Goal: Task Accomplishment & Management: Complete application form

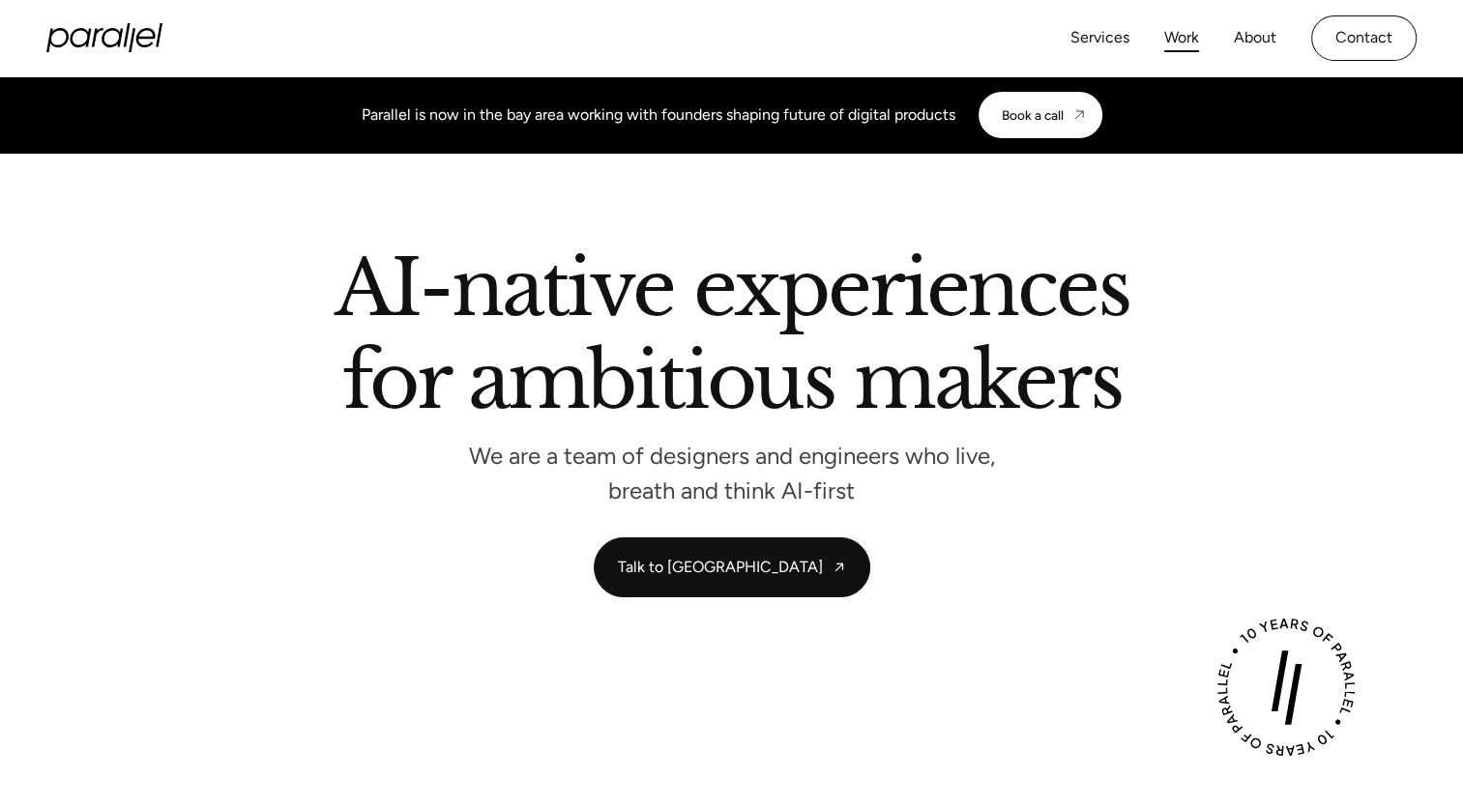
click at [1174, 44] on link "Work" at bounding box center [1181, 38] width 35 height 28
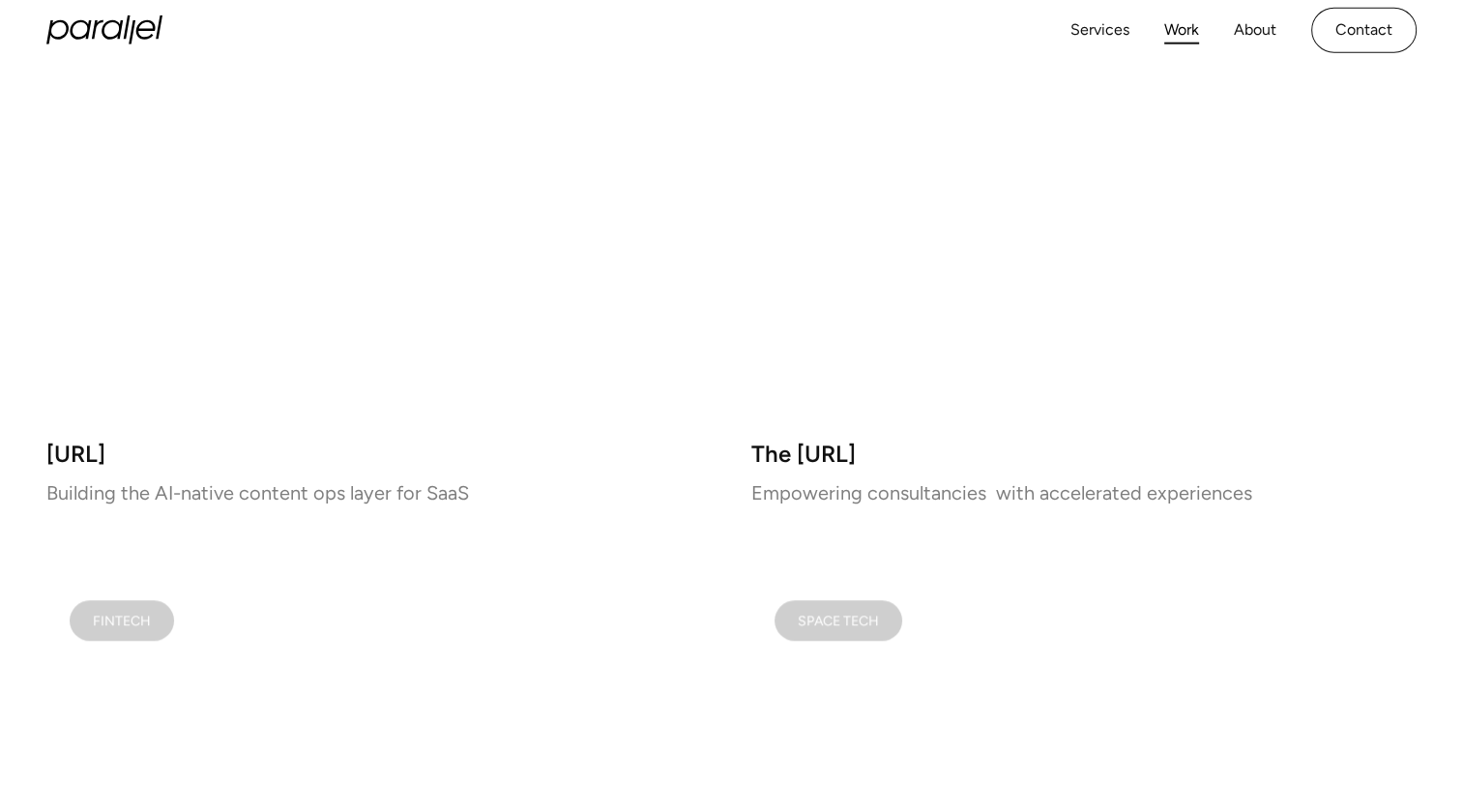
scroll to position [1451, 0]
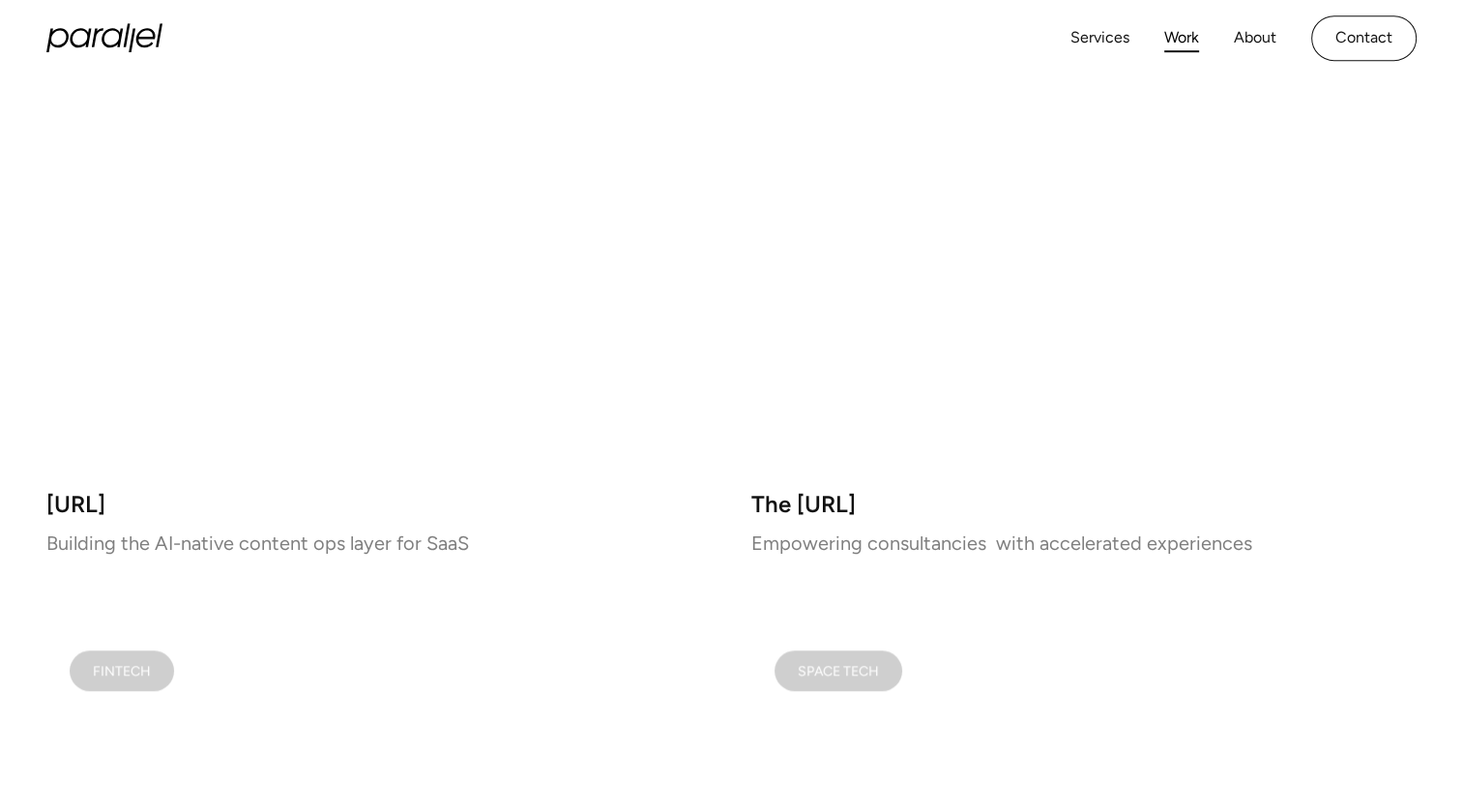
click at [929, 273] on video at bounding box center [1084, 211] width 666 height 524
click at [789, 503] on h3 "The AX.ai" at bounding box center [1084, 505] width 666 height 16
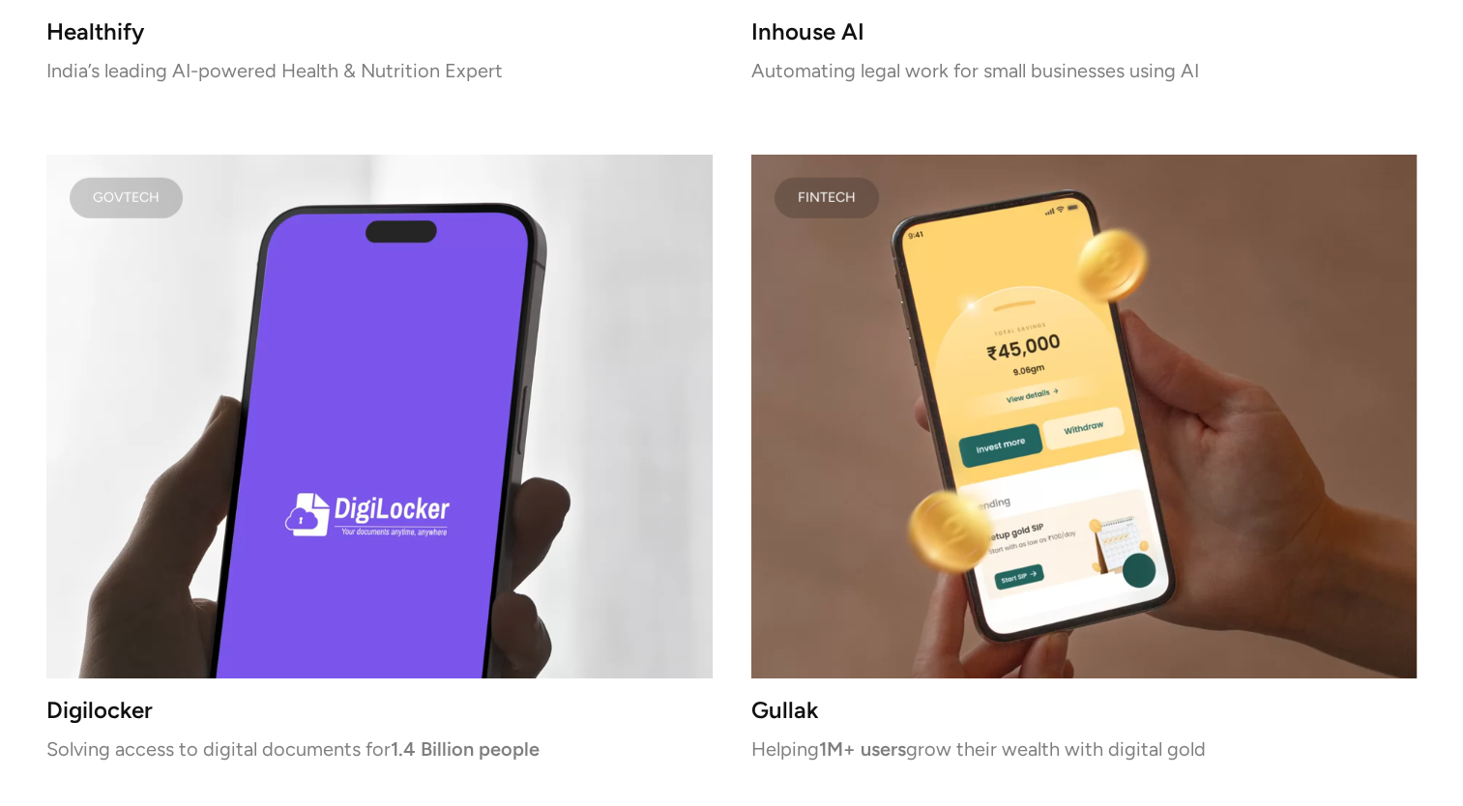
scroll to position [5609, 0]
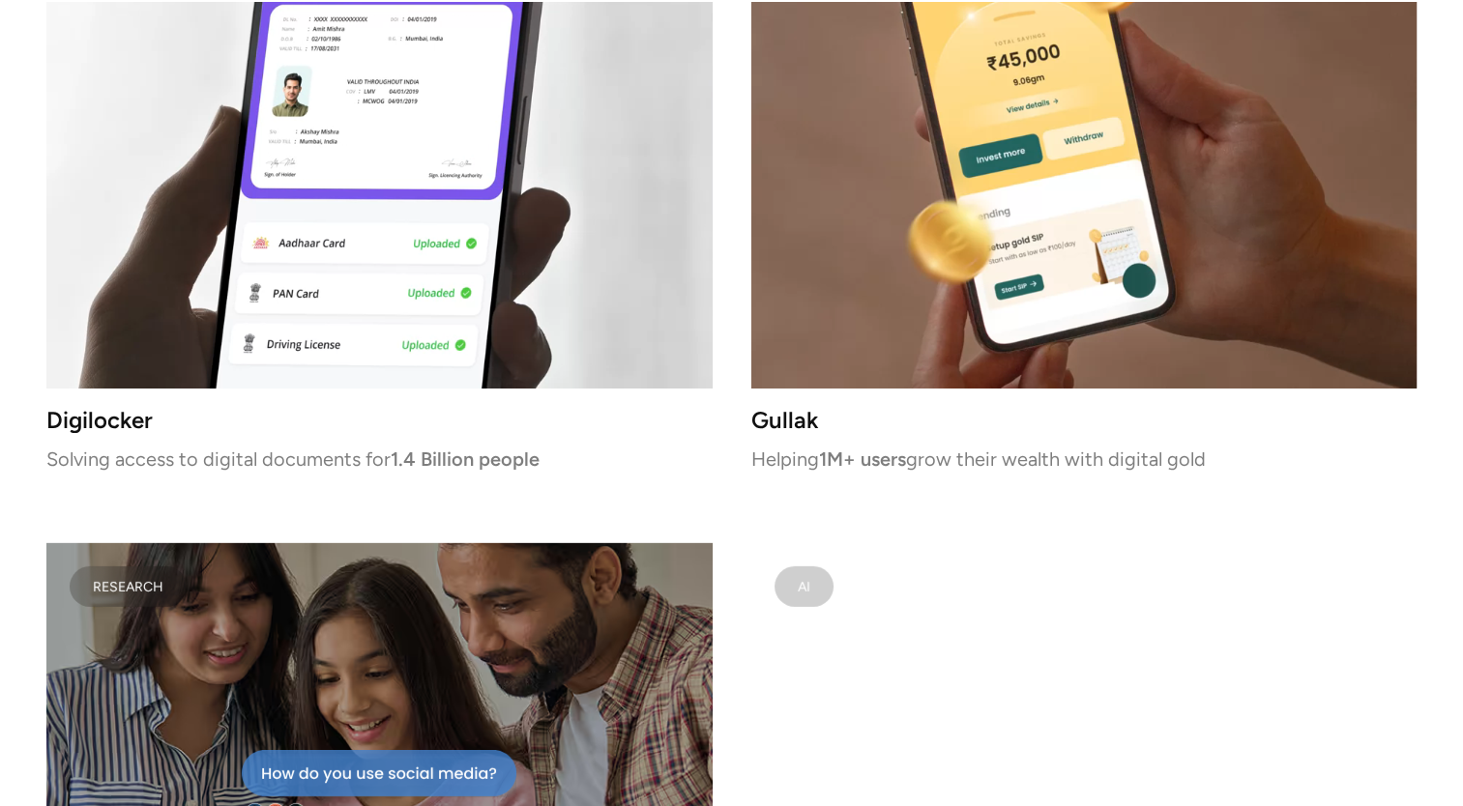
click at [508, 316] on video at bounding box center [379, 127] width 666 height 524
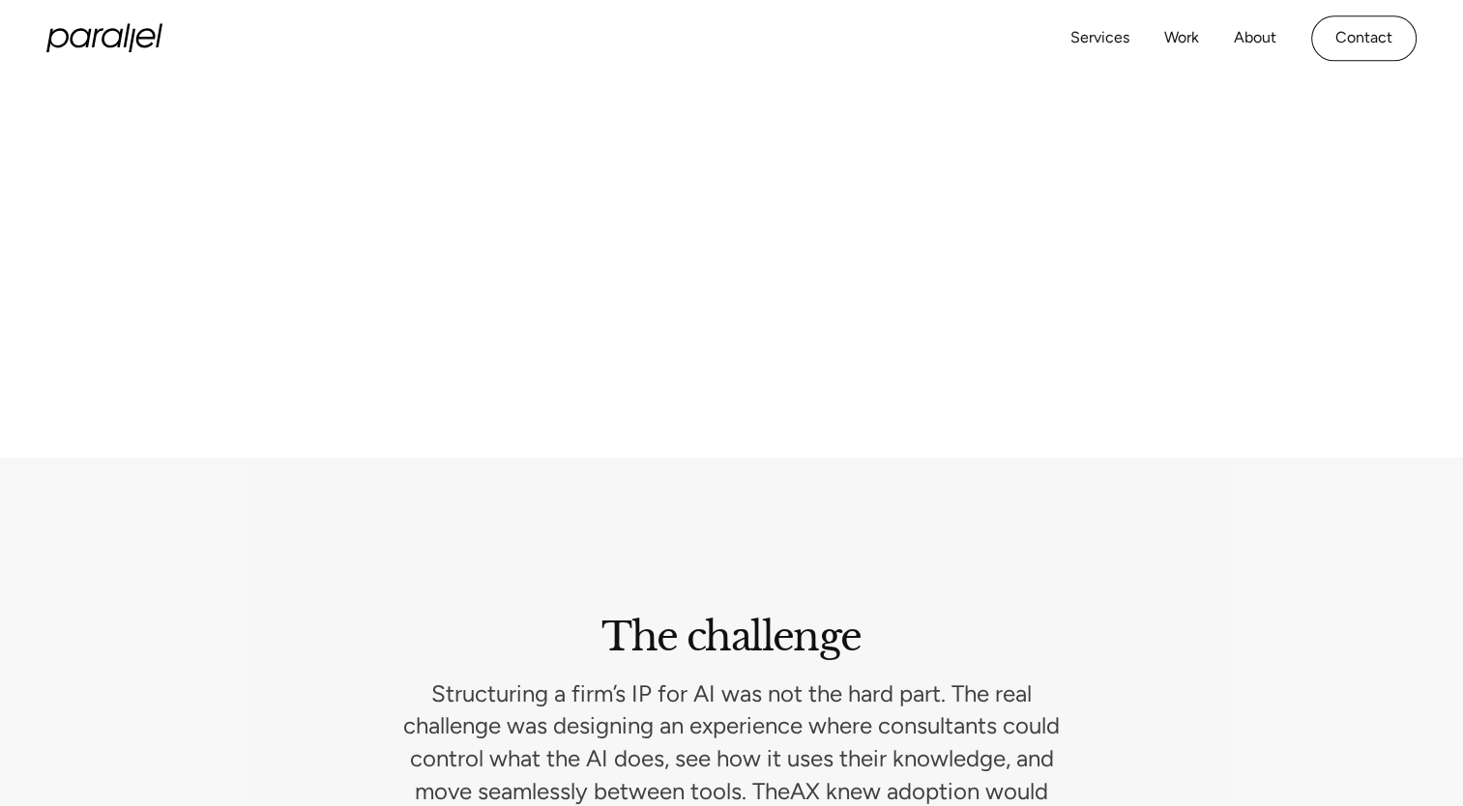
scroll to position [2193, 0]
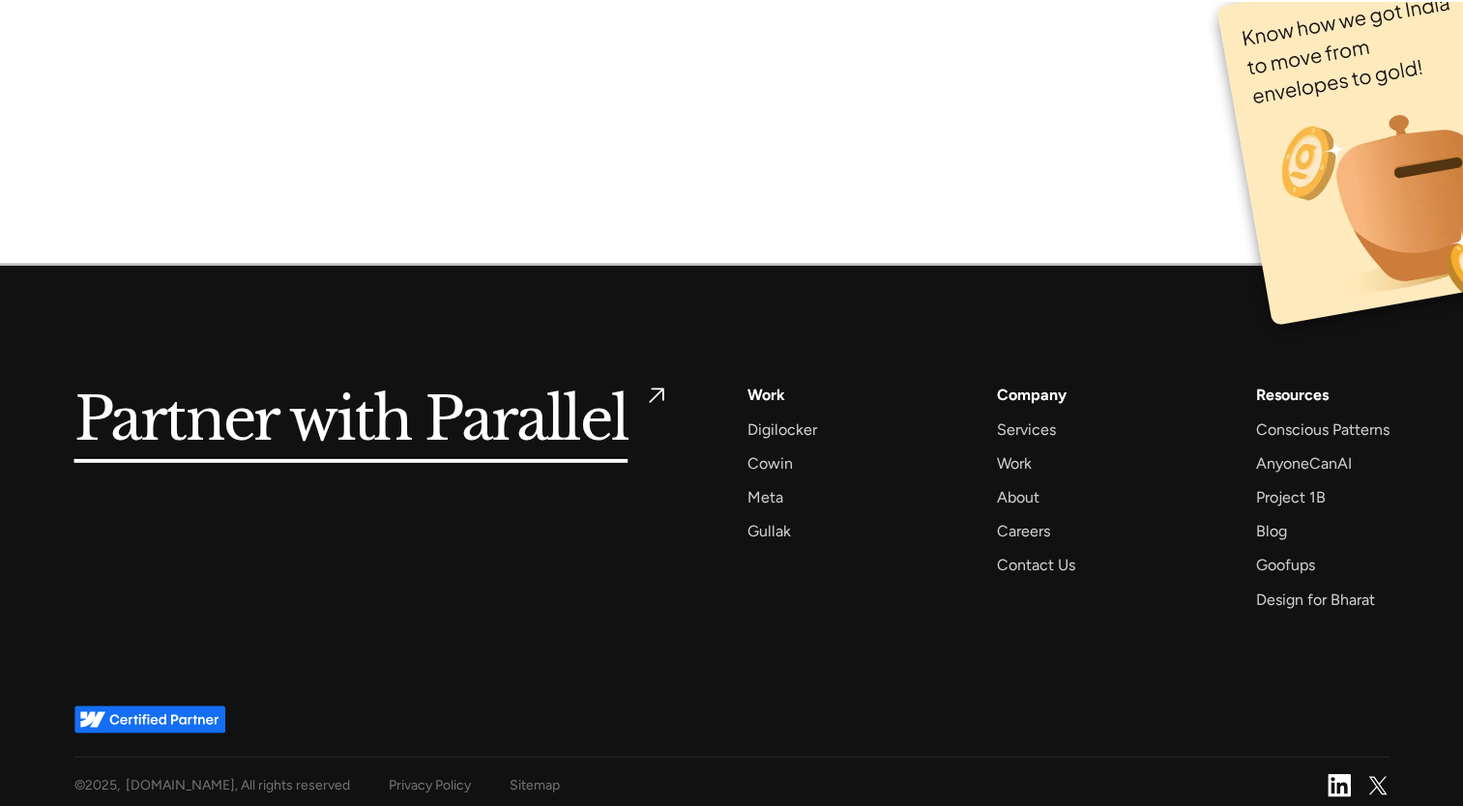
scroll to position [12887, 0]
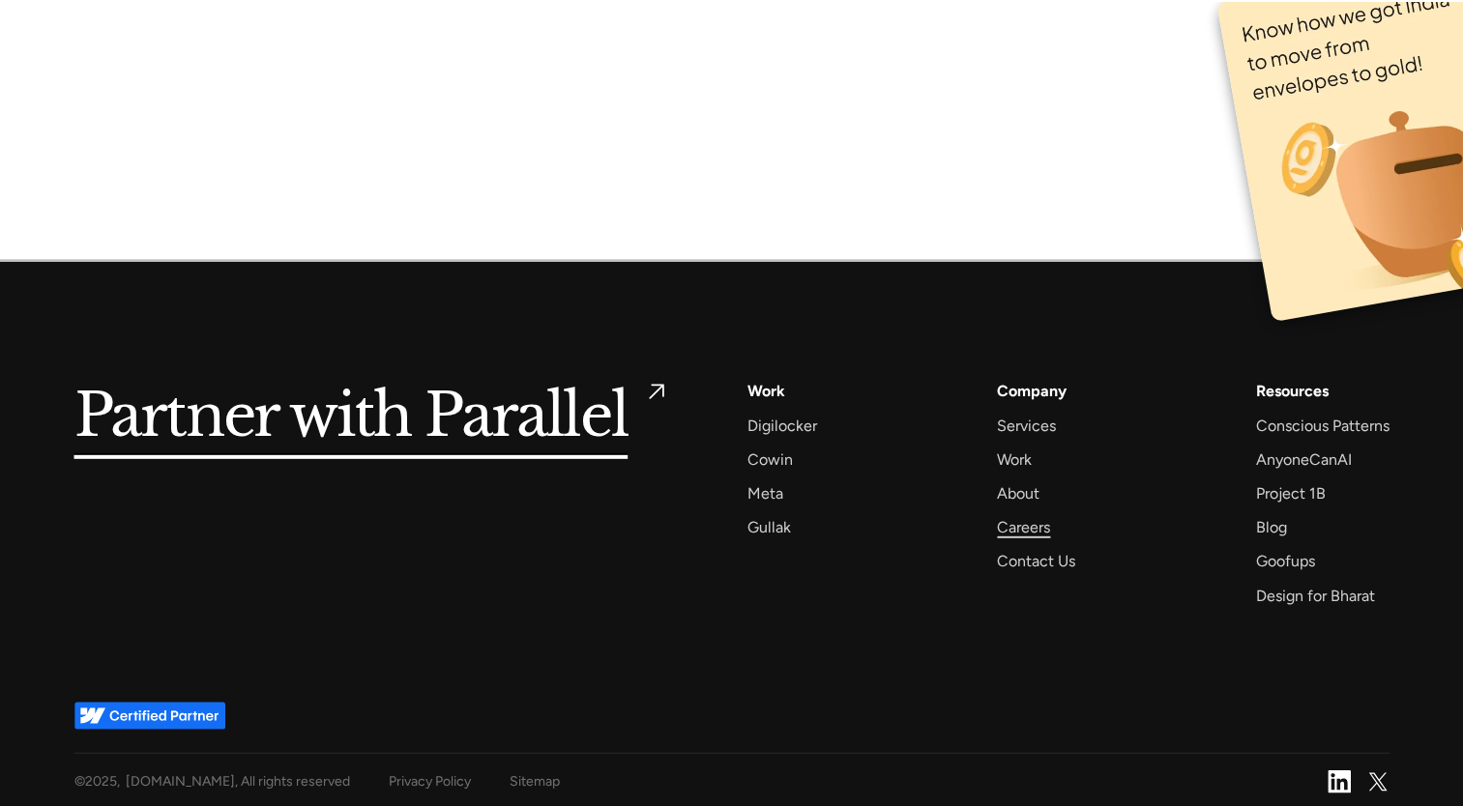
click at [1025, 530] on div "Careers" at bounding box center [1023, 527] width 53 height 26
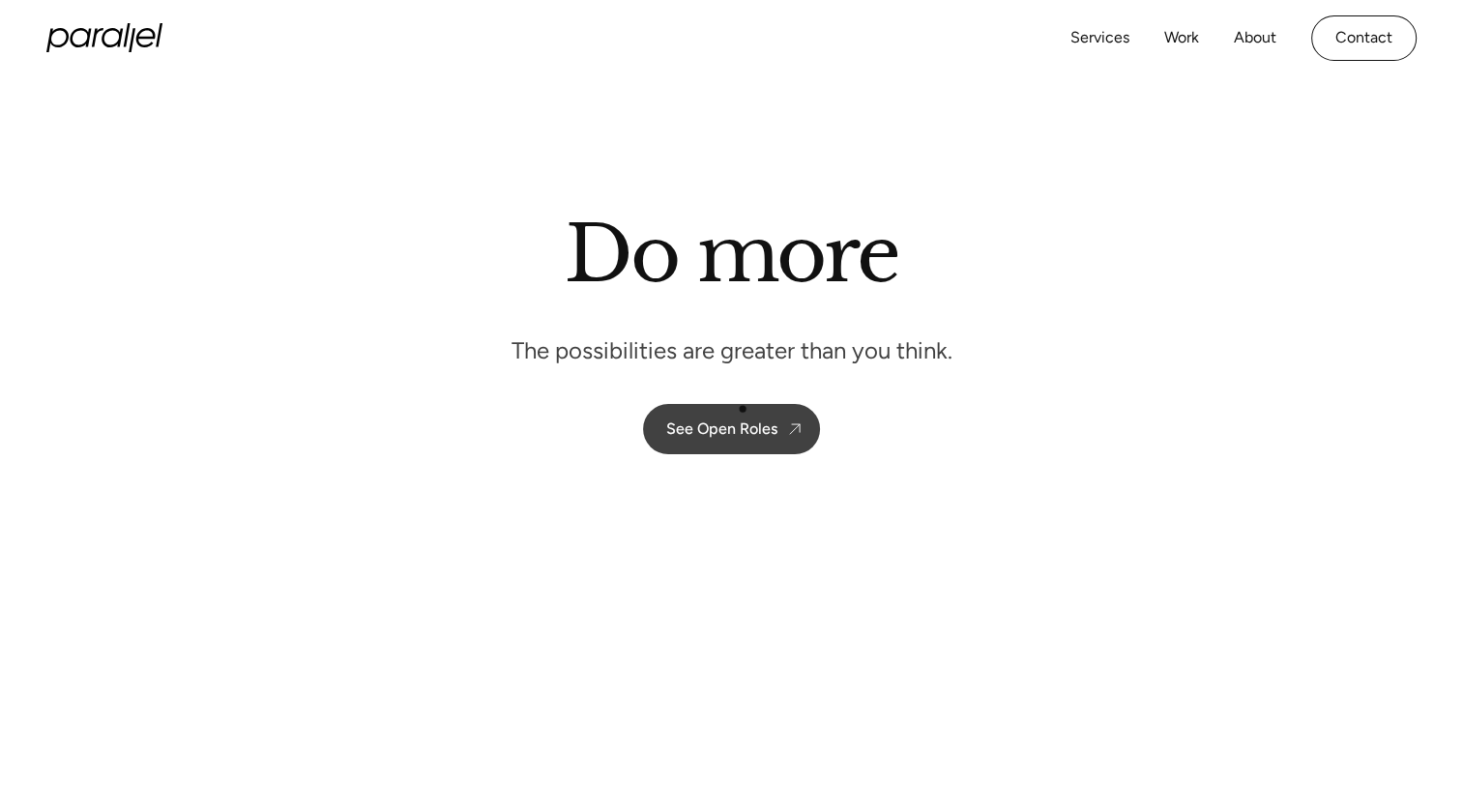
click at [743, 409] on link "See Open Roles" at bounding box center [731, 429] width 177 height 50
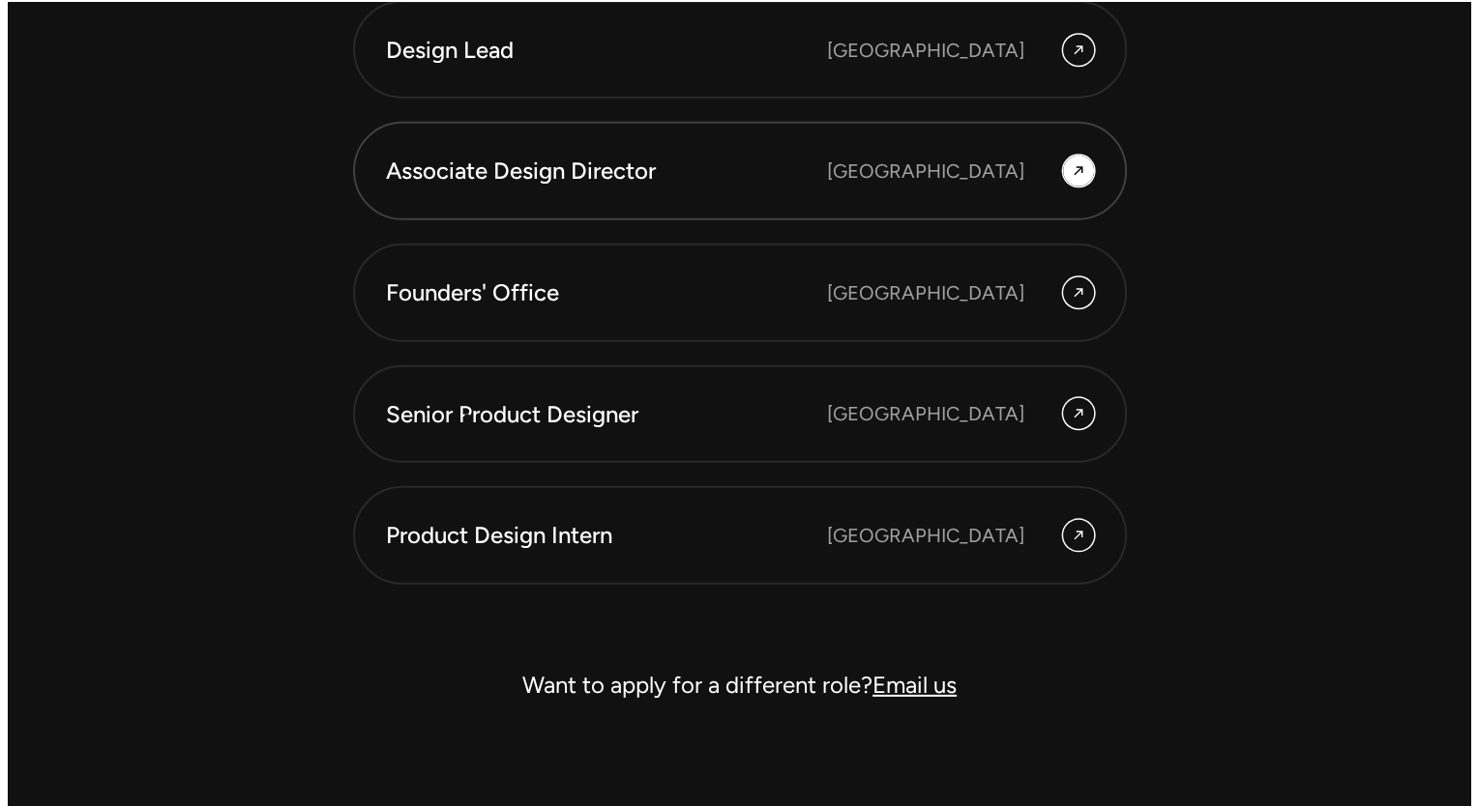
scroll to position [5406, 0]
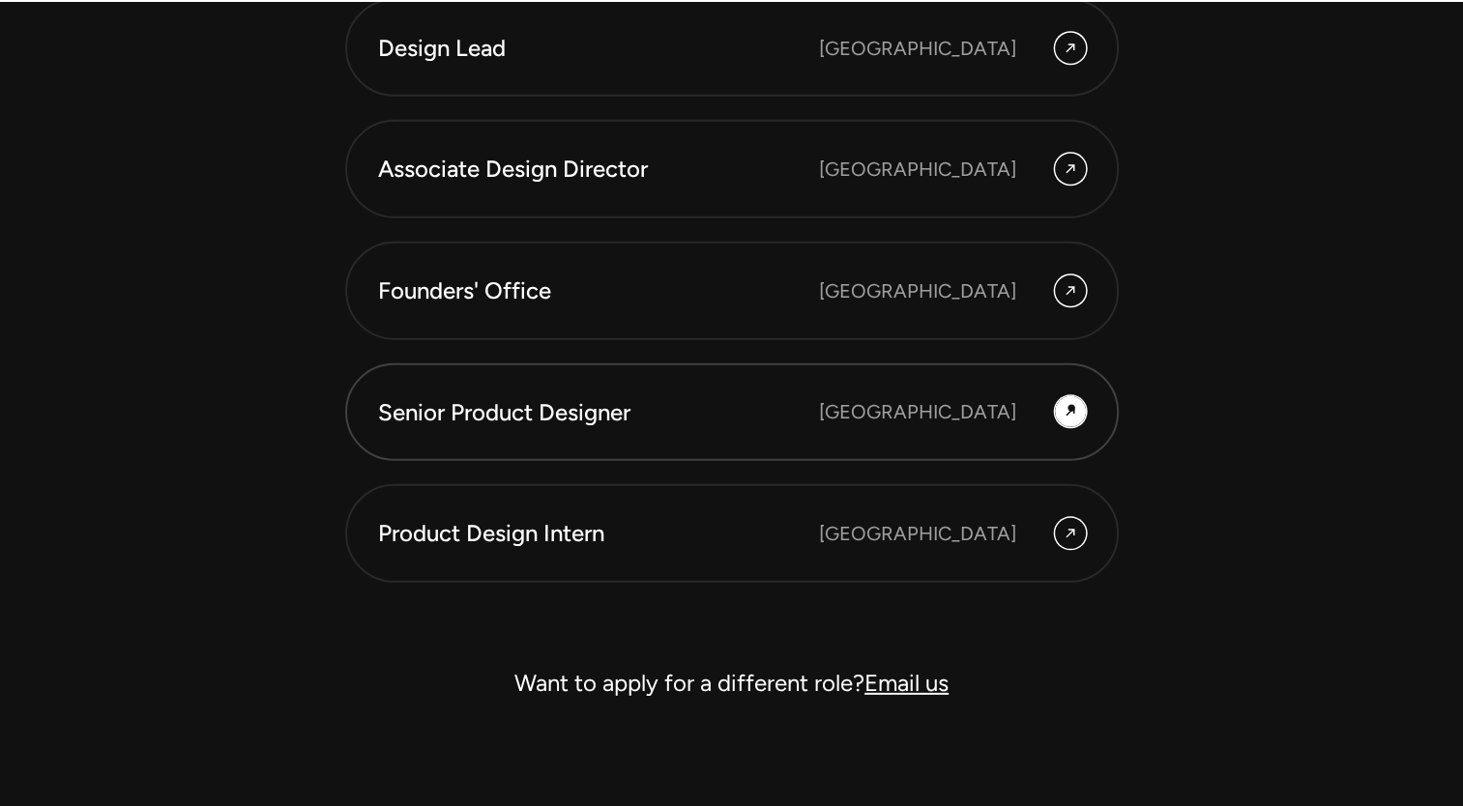
click at [1071, 408] on icon at bounding box center [1070, 411] width 15 height 23
